Goal: Task Accomplishment & Management: Use online tool/utility

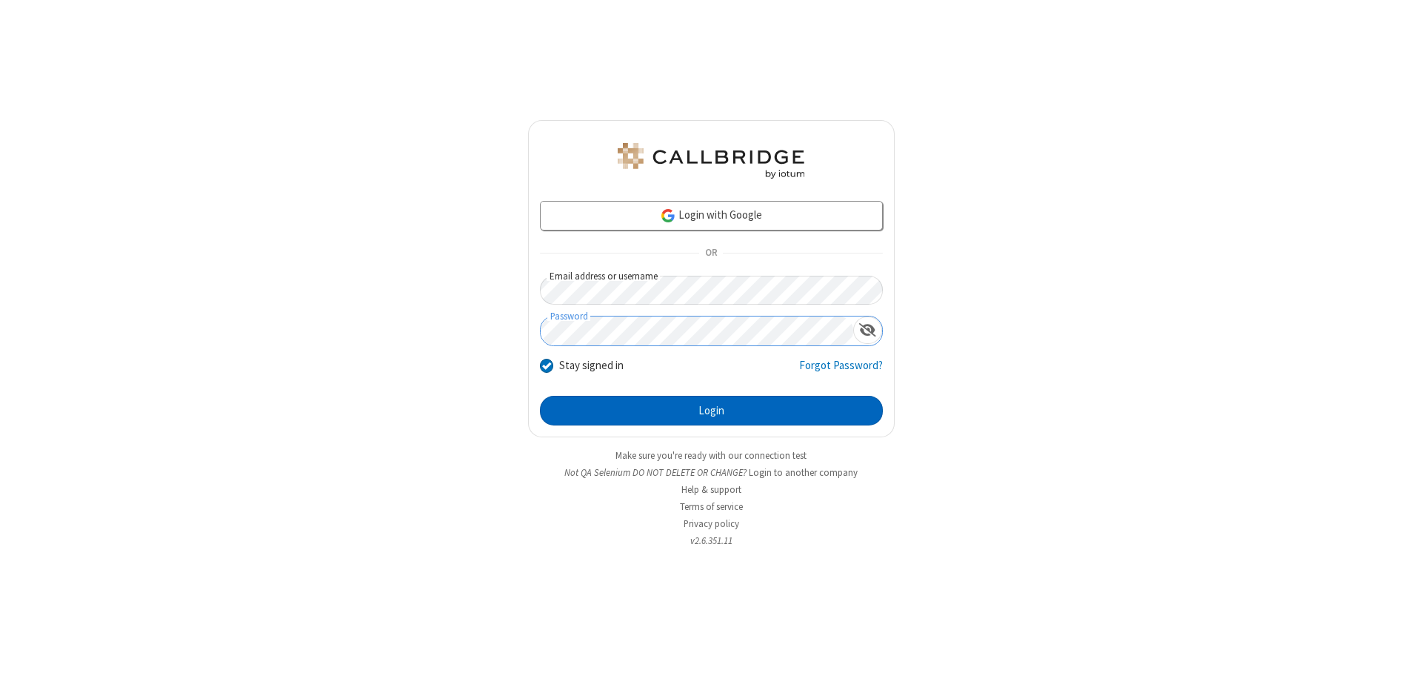
click at [711, 410] on button "Login" at bounding box center [711, 411] width 343 height 30
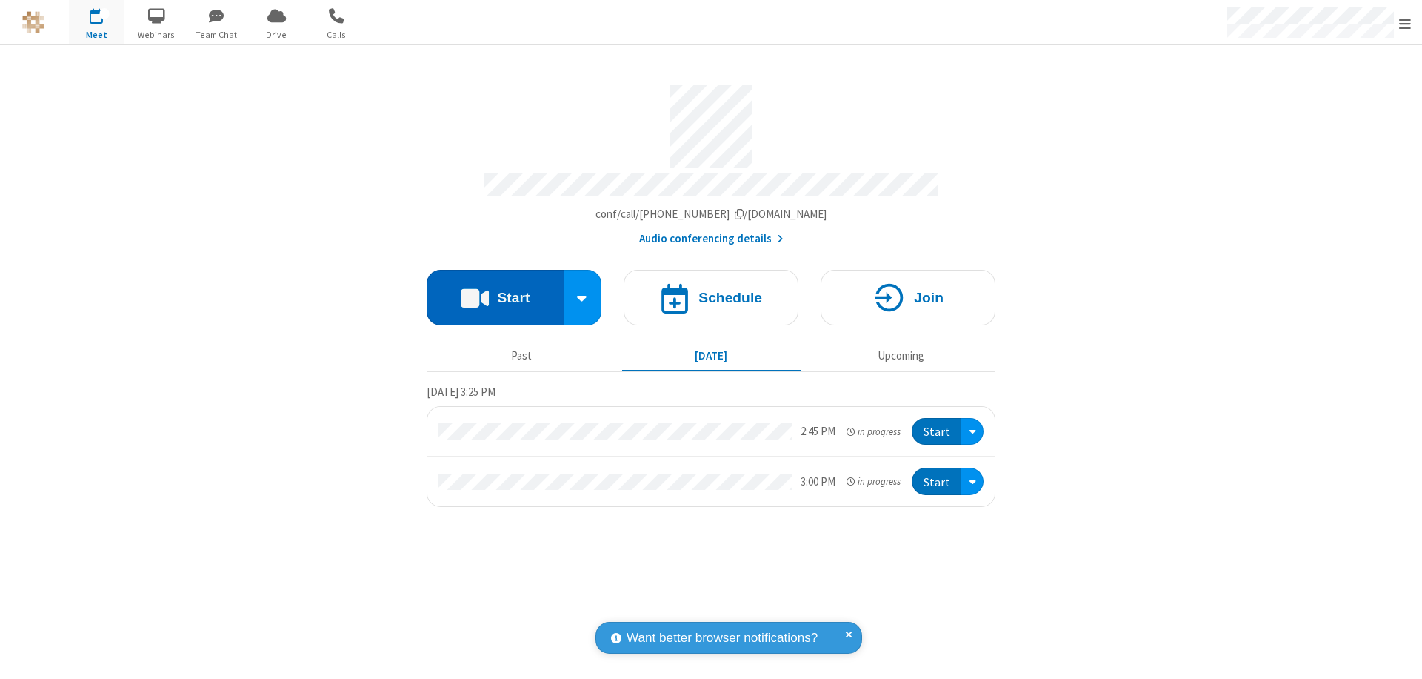
click at [495, 290] on button "Start" at bounding box center [495, 298] width 137 height 56
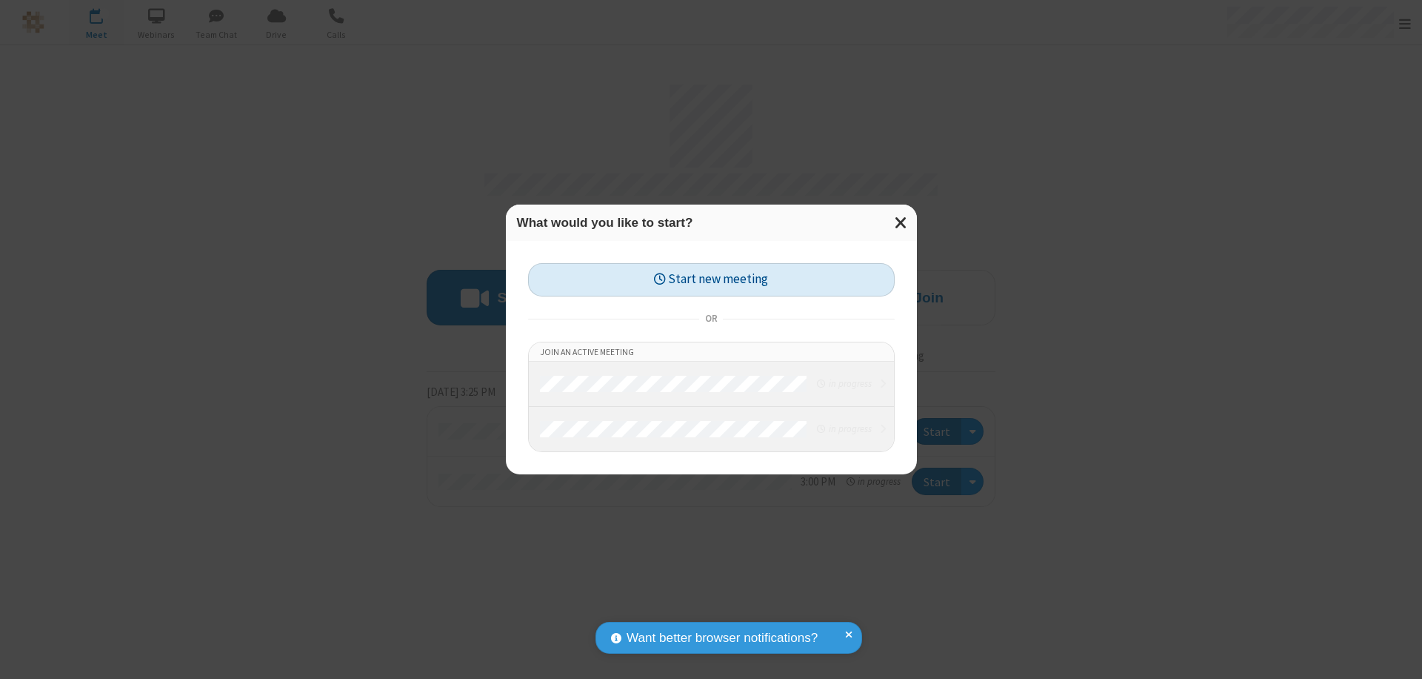
click at [711, 279] on button "Start new meeting" at bounding box center [711, 279] width 367 height 33
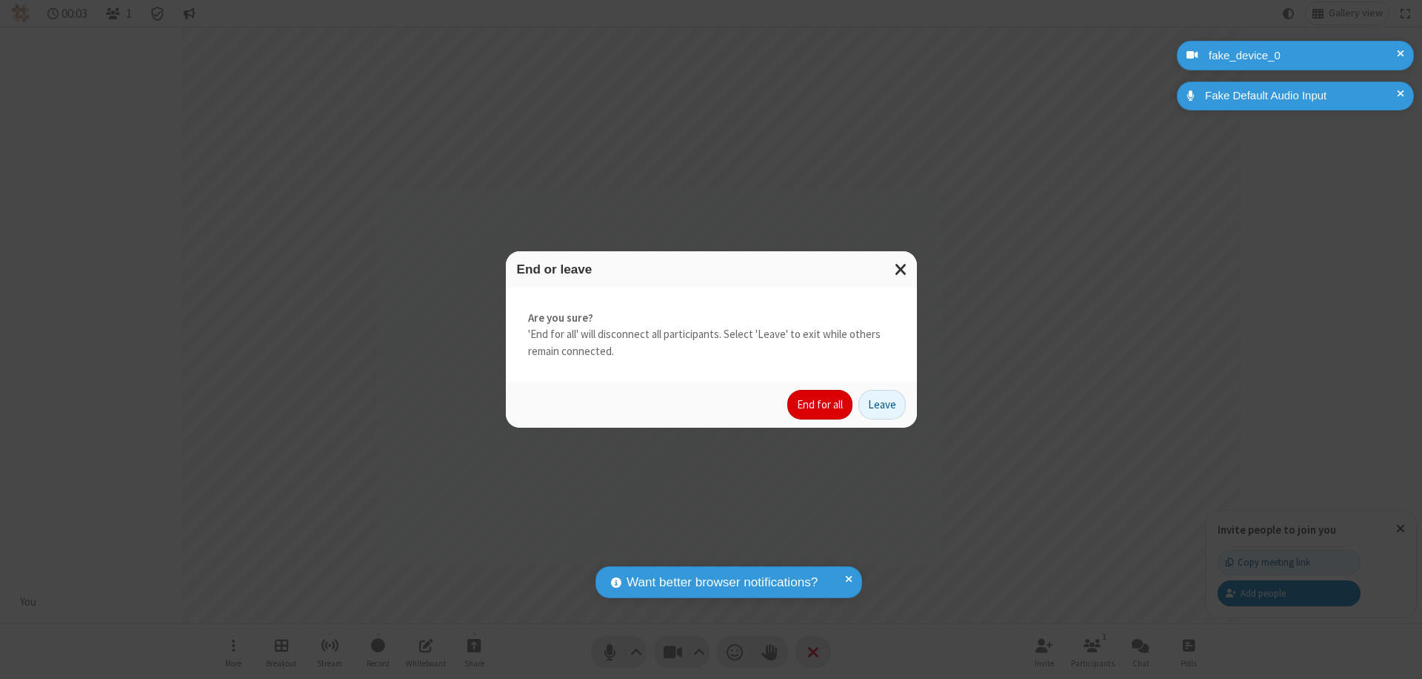
click at [821, 404] on button "End for all" at bounding box center [819, 405] width 65 height 30
